Goal: Find specific page/section: Find specific page/section

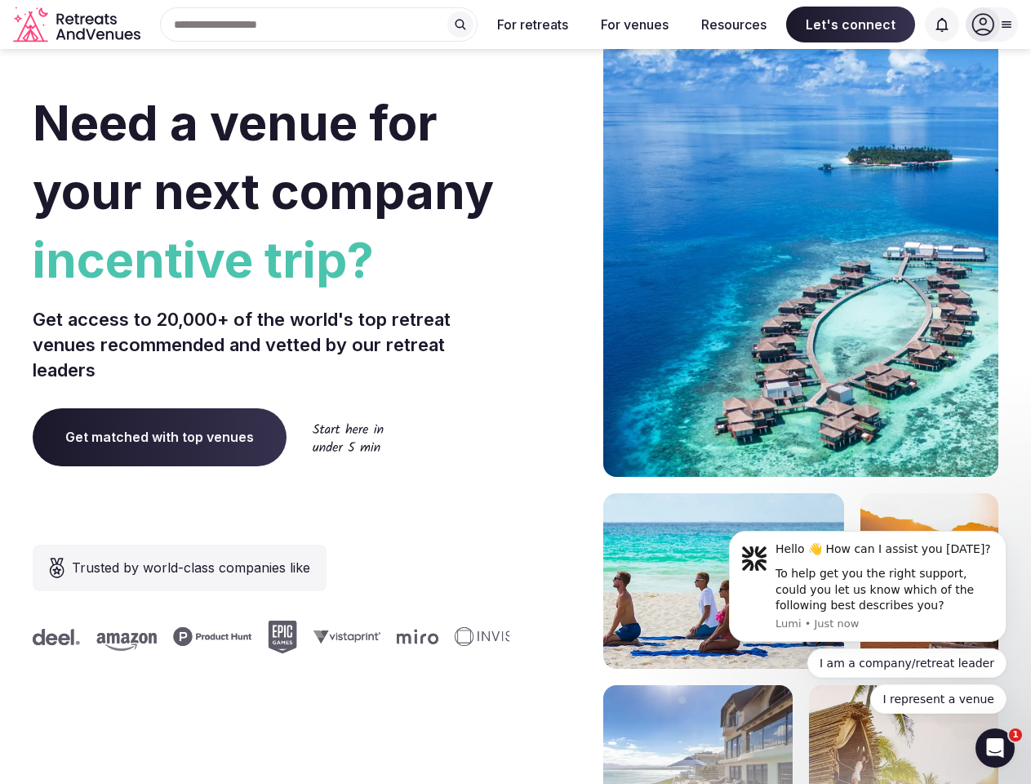
click at [515, 392] on div "Need a venue for your next company incentive trip? Get access to 20,000+ of the…" at bounding box center [516, 489] width 966 height 984
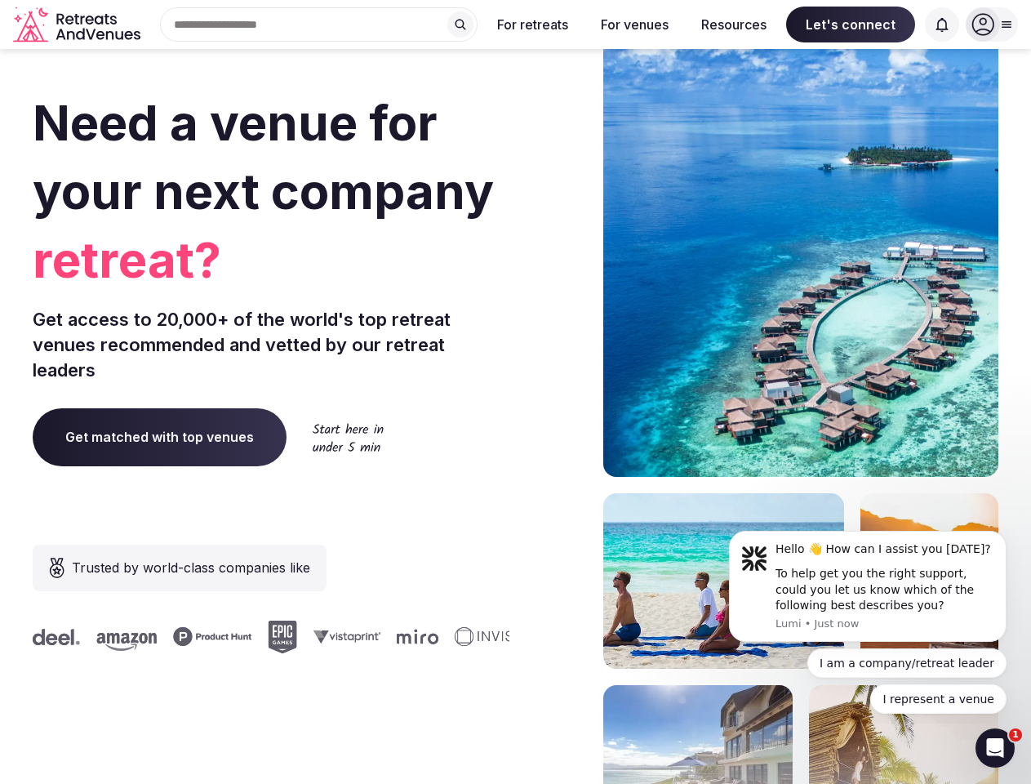
click at [319, 24] on div "Search Popular Destinations [GEOGRAPHIC_DATA], [GEOGRAPHIC_DATA] [GEOGRAPHIC_DA…" at bounding box center [312, 24] width 331 height 34
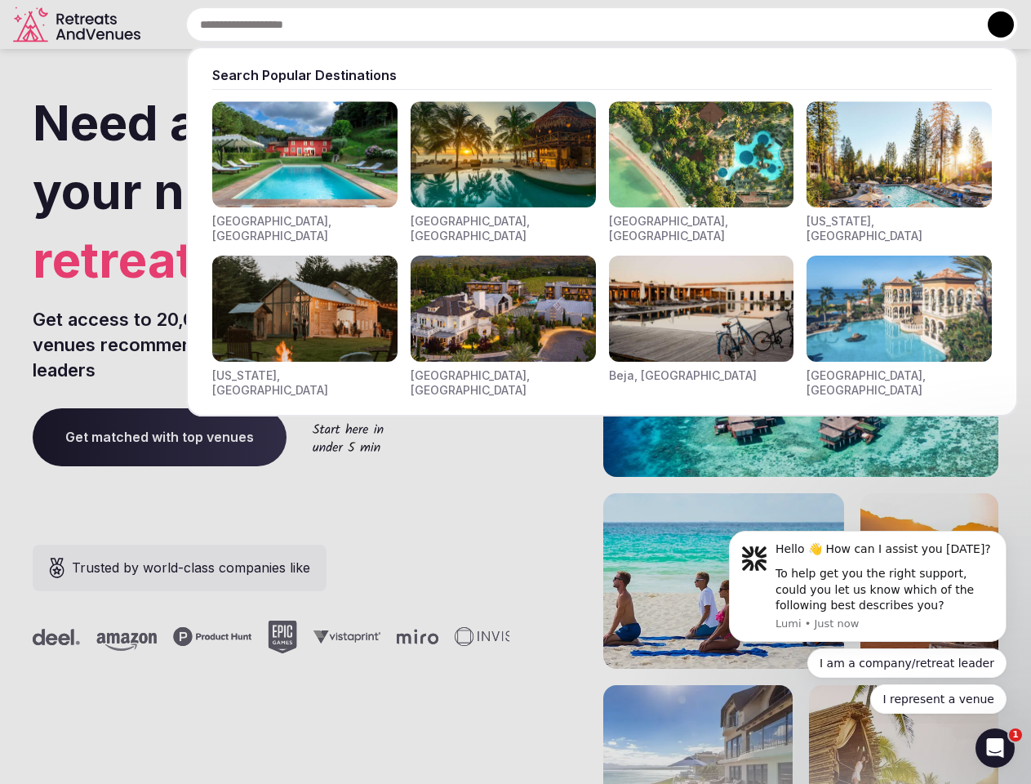
click at [460, 24] on input "text" at bounding box center [602, 24] width 832 height 34
click at [533, 24] on input "text" at bounding box center [602, 24] width 832 height 34
click at [634, 24] on input "text" at bounding box center [602, 24] width 832 height 34
click at [734, 24] on input "text" at bounding box center [602, 24] width 832 height 34
click at [850, 24] on input "text" at bounding box center [602, 24] width 832 height 34
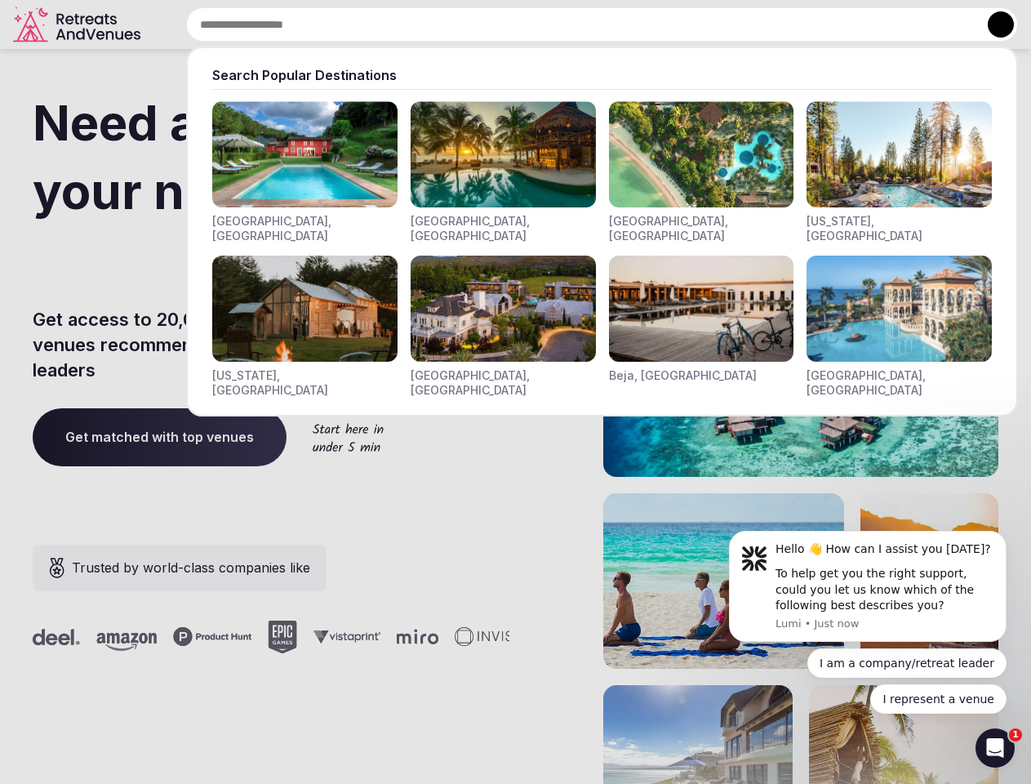
click at [942, 24] on input "text" at bounding box center [602, 24] width 832 height 34
click at [992, 24] on button at bounding box center [1001, 24] width 26 height 26
